Goal: Information Seeking & Learning: Learn about a topic

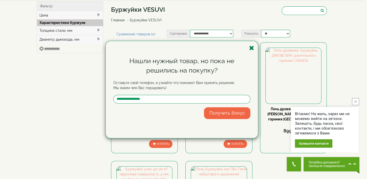
click at [252, 46] on icon "button" at bounding box center [251, 48] width 5 height 6
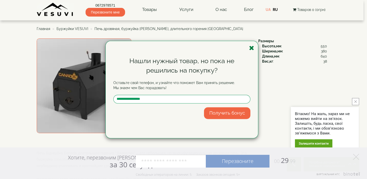
click at [252, 48] on icon "button" at bounding box center [251, 48] width 5 height 6
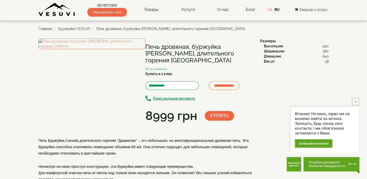
click at [358, 102] on button "close button" at bounding box center [355, 101] width 7 height 7
